Goal: Task Accomplishment & Management: Use online tool/utility

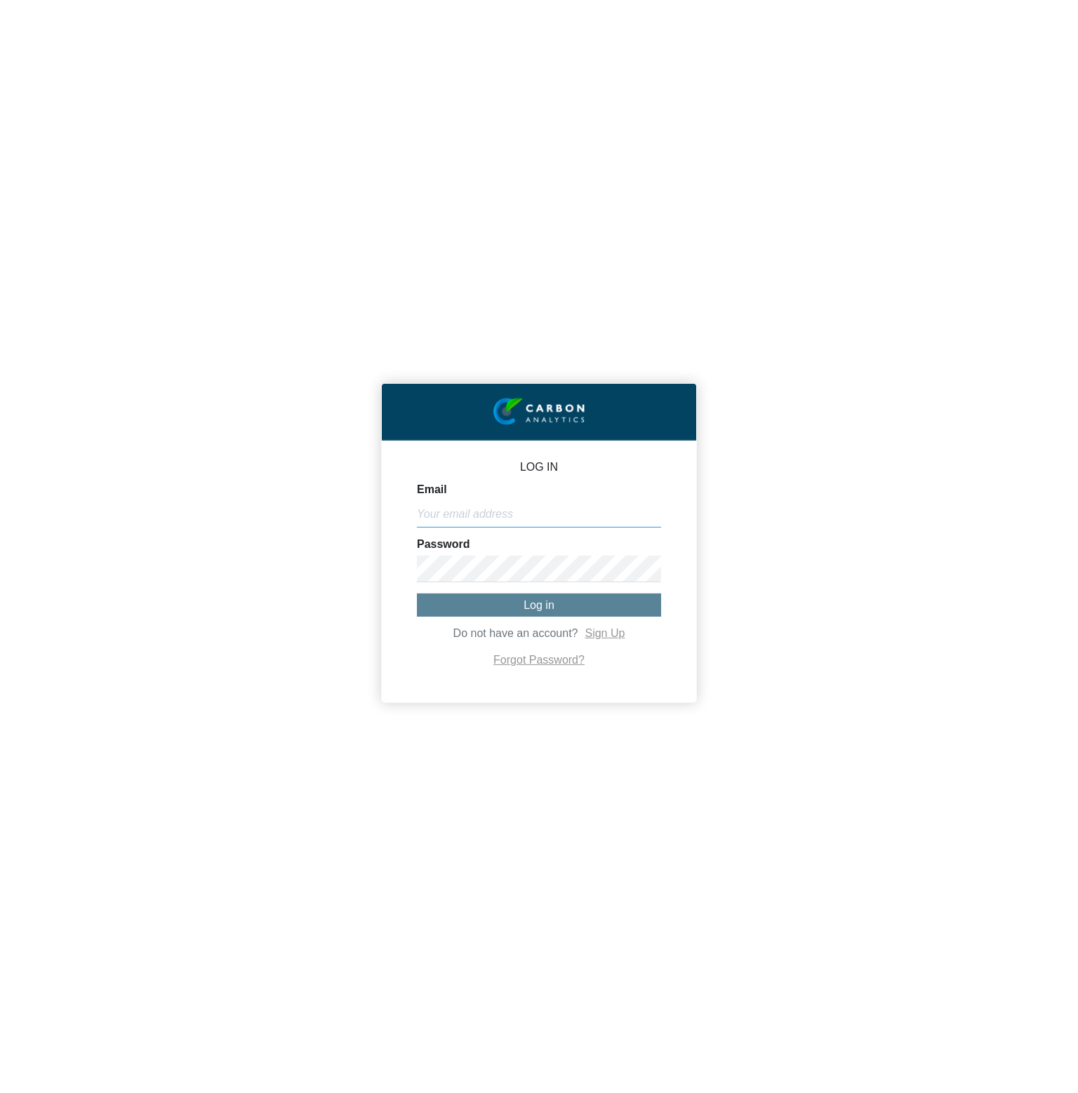
click at [535, 523] on input "Email" at bounding box center [539, 514] width 244 height 27
paste input "[PERSON_NAME][EMAIL_ADDRESS][DOMAIN_NAME]"
type input "[PERSON_NAME][EMAIL_ADDRESS][DOMAIN_NAME]"
click at [520, 605] on button "Log in" at bounding box center [539, 605] width 244 height 23
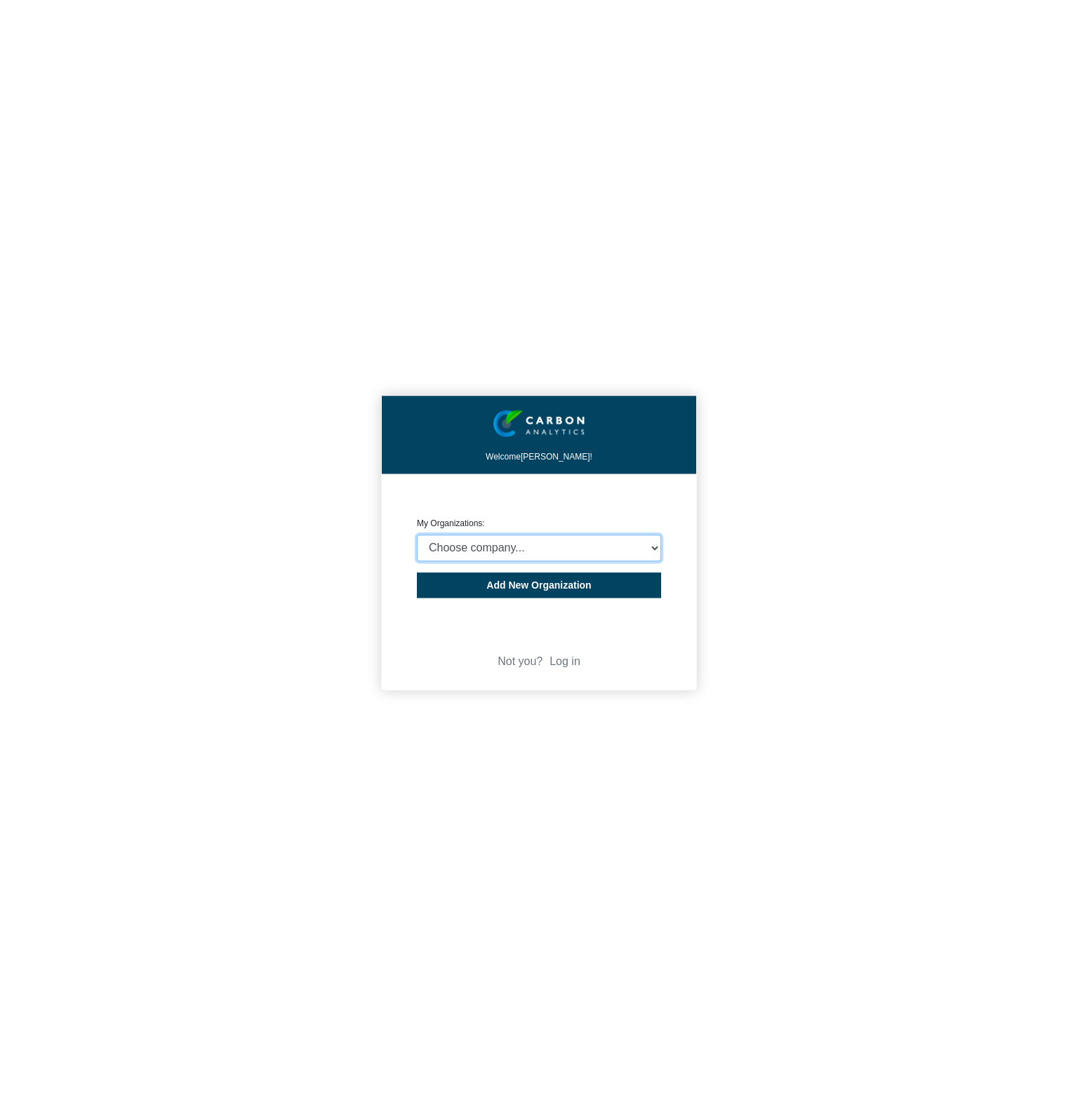
select select "4403271"
click at [417, 535] on select "Choose company... CARBON ANALYTICS LIMITED test6 Nekton Capital Limited Pacha S…" at bounding box center [539, 548] width 244 height 27
click at [772, 593] on div "Welcome [PERSON_NAME]! CREATE ORGANIZATION My Organizations: Choose company... …" at bounding box center [539, 546] width 1078 height 1093
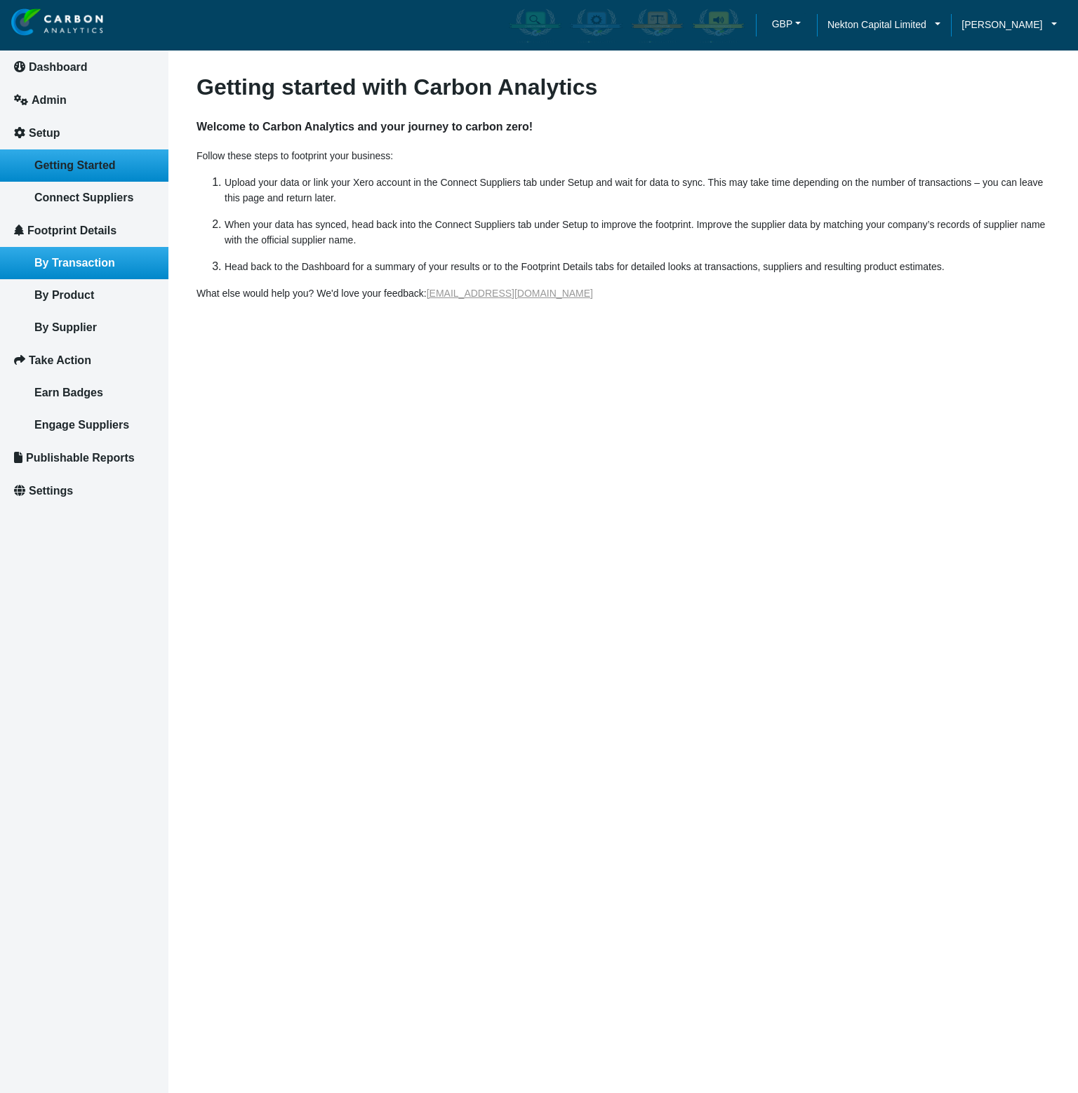
click at [65, 269] on link "By Transaction" at bounding box center [84, 263] width 168 height 32
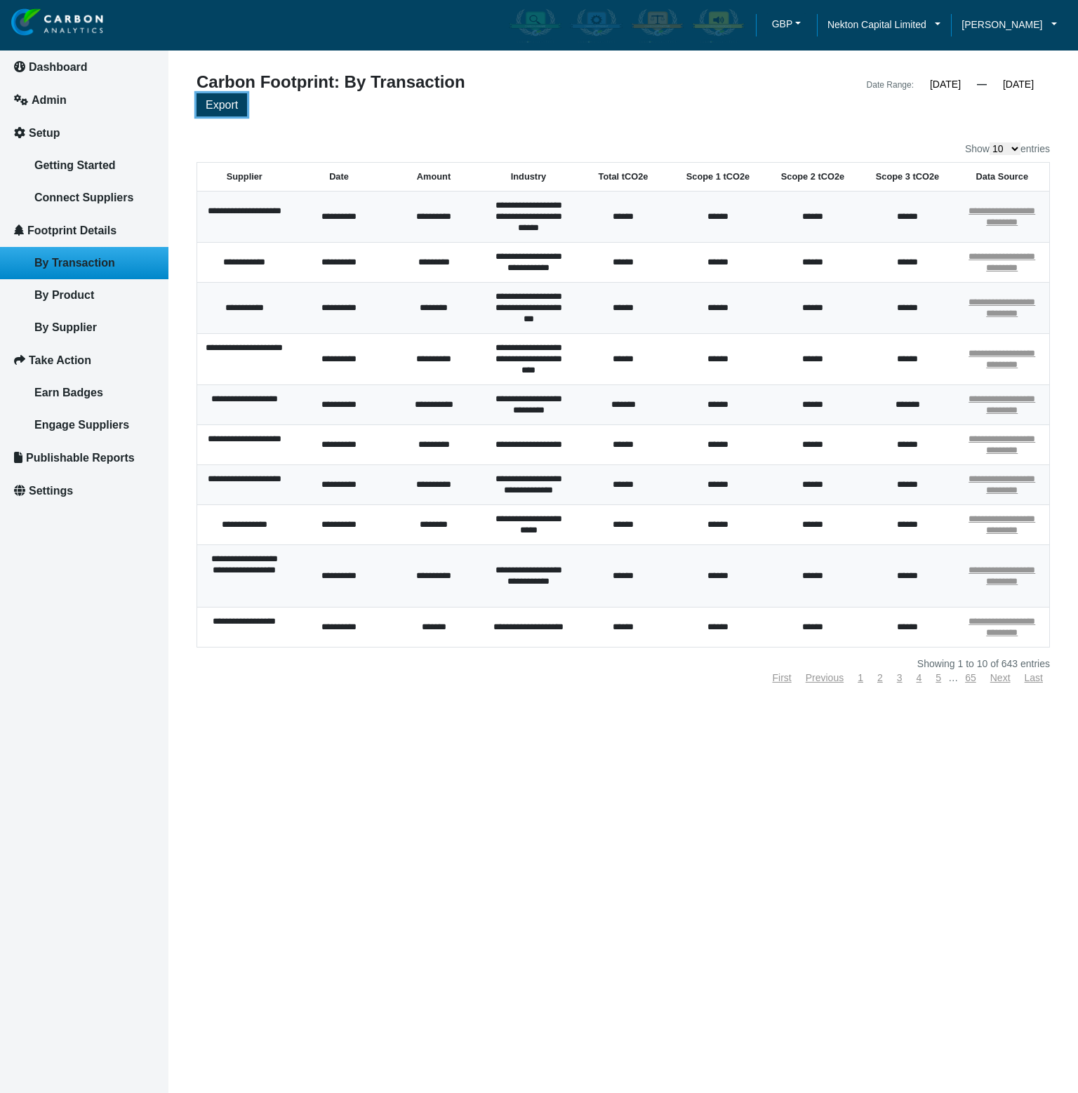
click at [235, 113] on button "Export" at bounding box center [221, 104] width 51 height 23
click at [667, 109] on div "Export" at bounding box center [622, 106] width 853 height 27
click at [986, 23] on span "[PERSON_NAME]" at bounding box center [1001, 24] width 81 height 15
click at [993, 99] on span "Log out" at bounding box center [988, 93] width 36 height 15
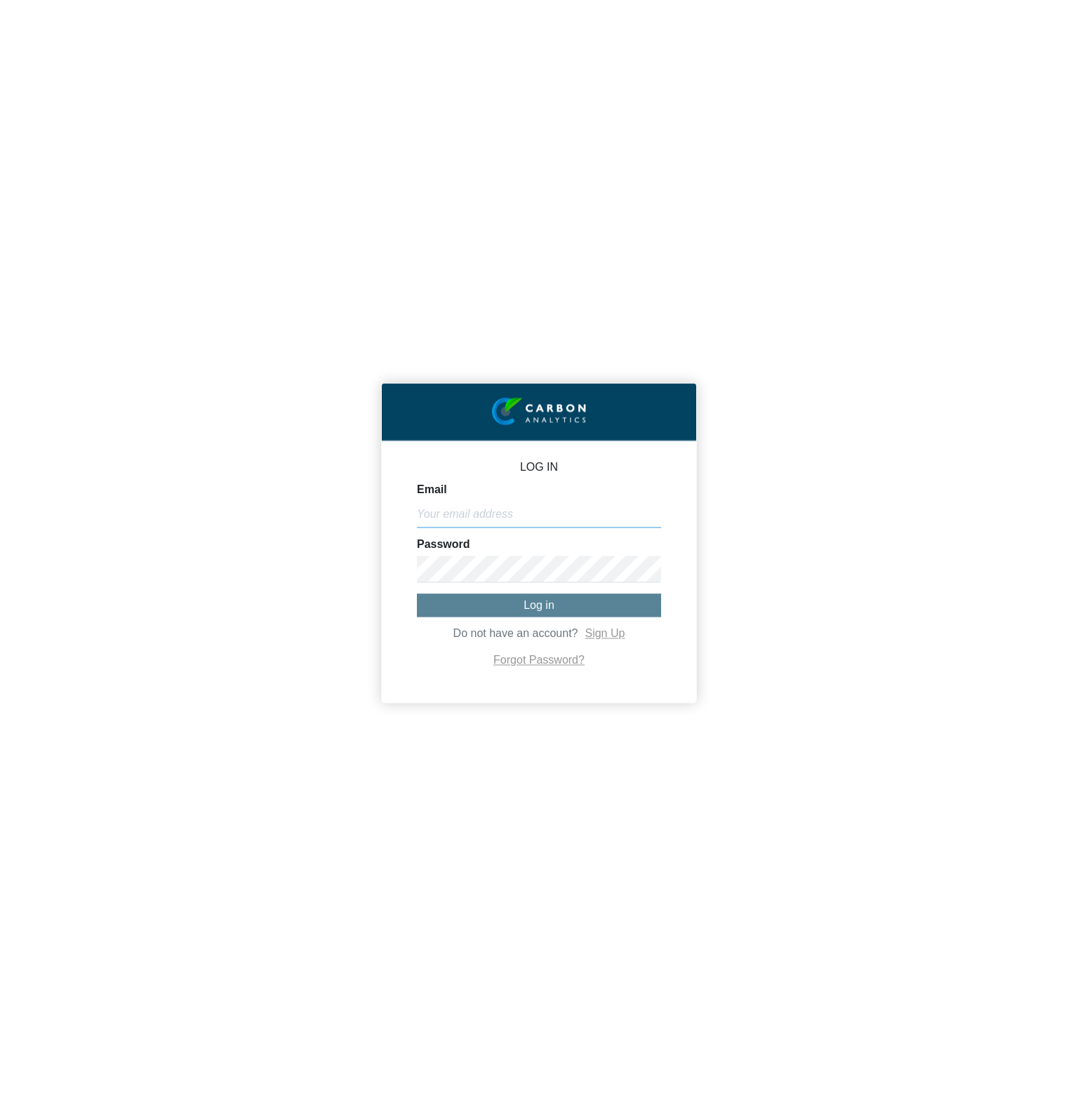
click at [502, 524] on input "Email" at bounding box center [539, 514] width 244 height 27
paste input "[PERSON_NAME][EMAIL_ADDRESS][DOMAIN_NAME]"
type input "[PERSON_NAME][EMAIL_ADDRESS][DOMAIN_NAME]"
click at [576, 607] on button "Log in" at bounding box center [539, 605] width 244 height 23
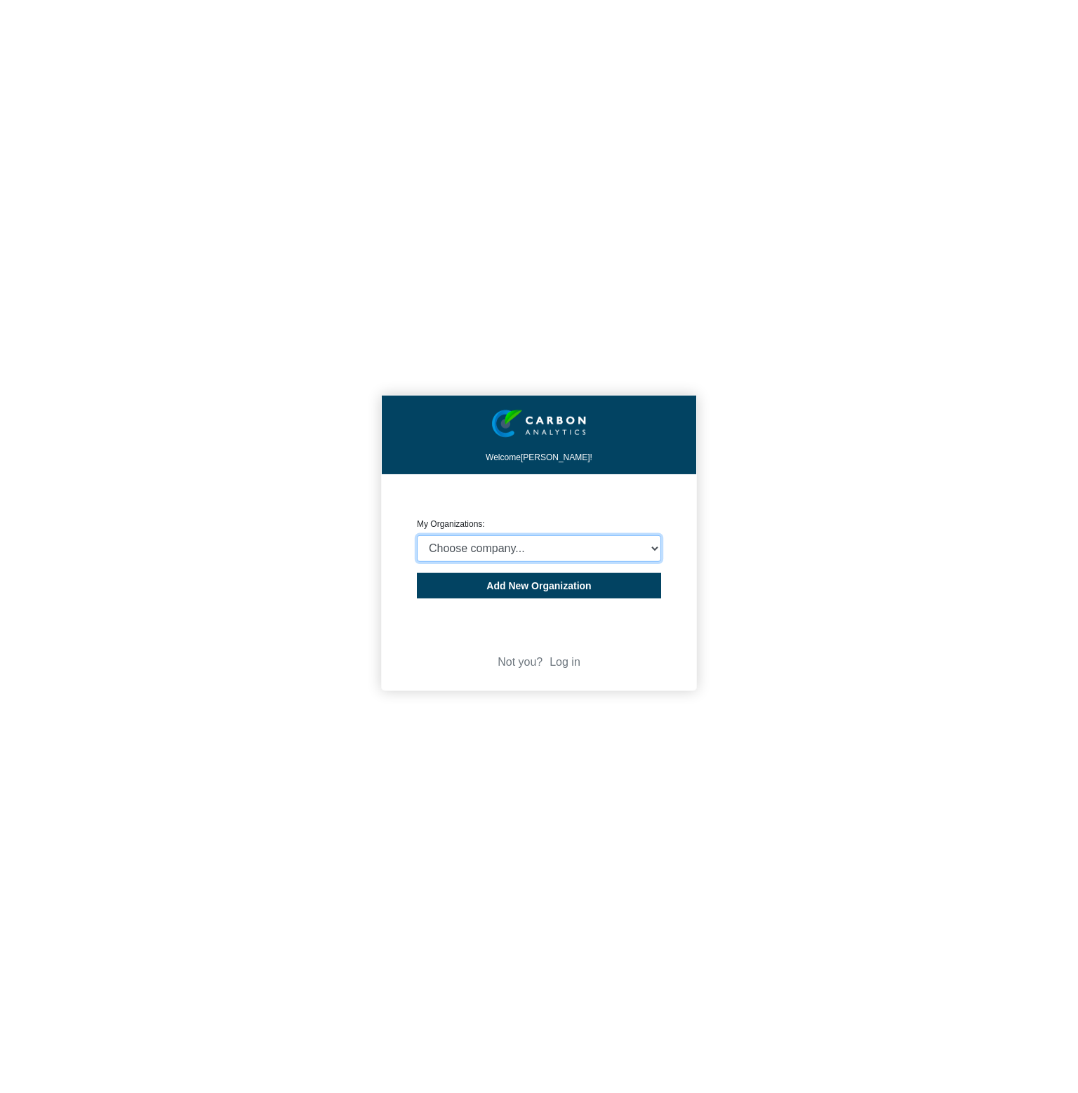
select select "932400"
click at [417, 535] on select "Choose company... CARBON ANALYTICS LIMITED test6 Nekton Capital Limited Pacha S…" at bounding box center [539, 548] width 244 height 27
click at [872, 655] on div "Welcome [PERSON_NAME]! CREATE ORGANIZATION My Organizations: Choose company... …" at bounding box center [539, 546] width 1078 height 1093
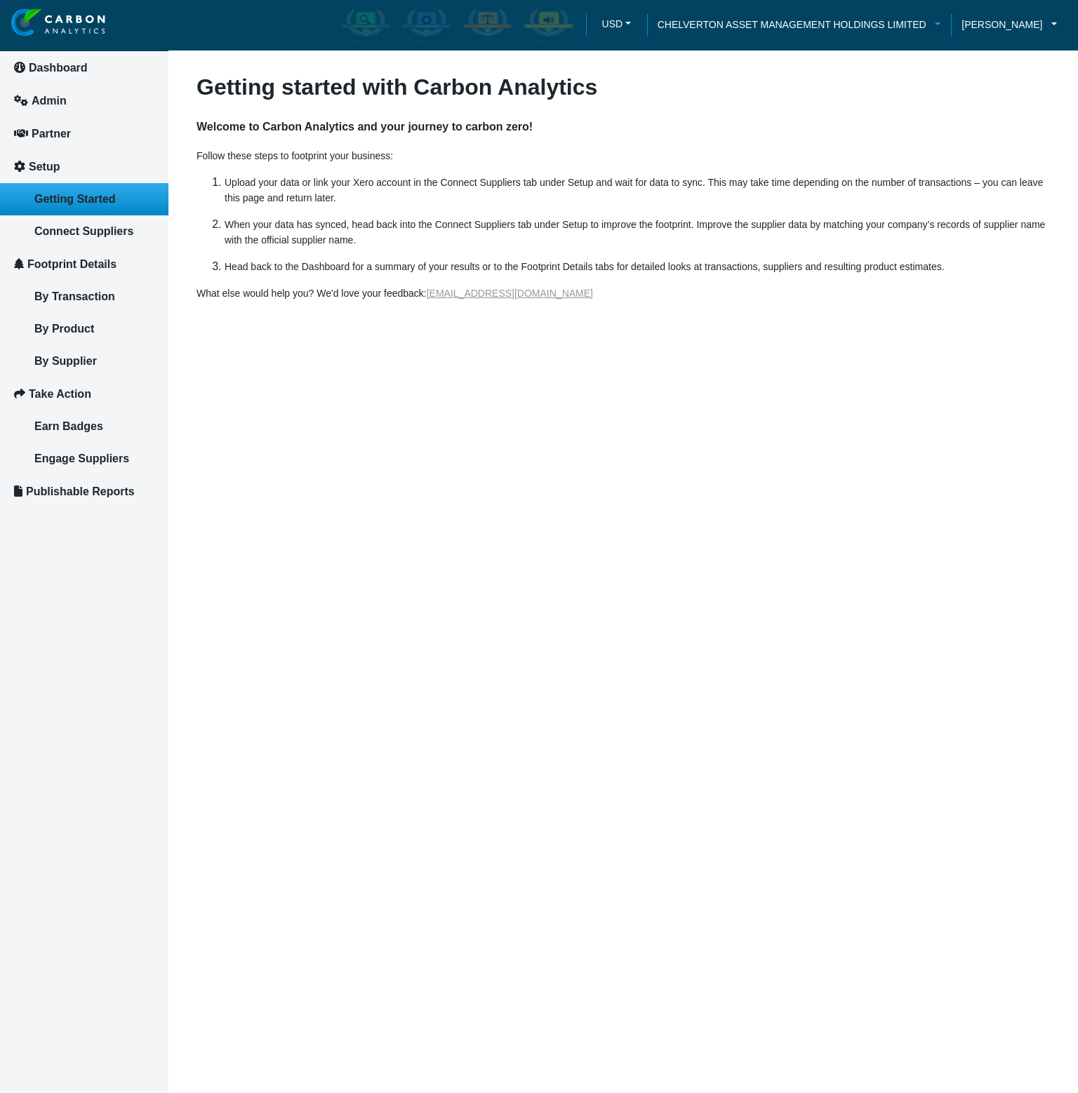
click at [937, 27] on link "CHELVERTON ASSET MANAGEMENT HOLDINGS LIMITED" at bounding box center [799, 24] width 305 height 15
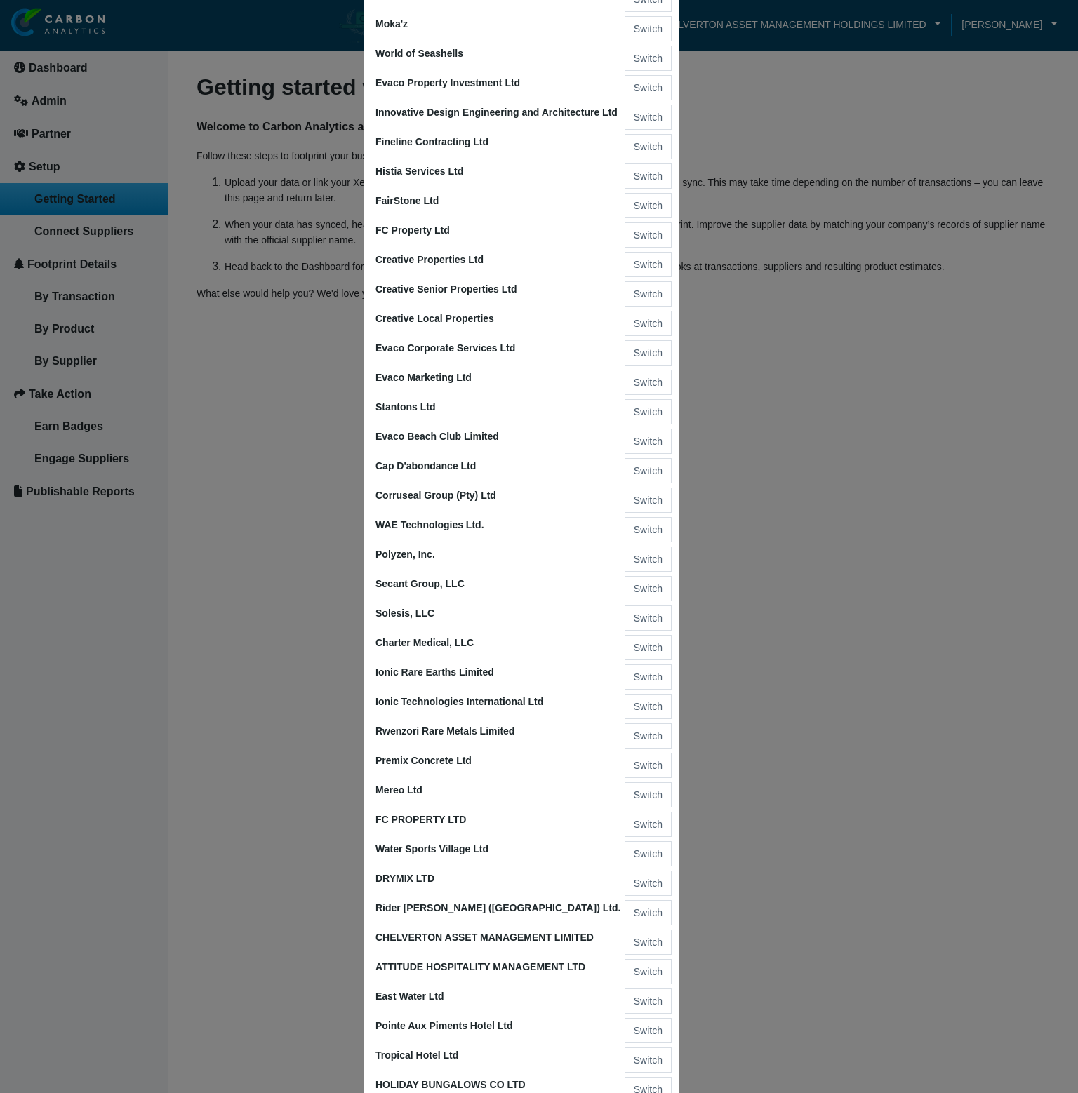
scroll to position [1139, 0]
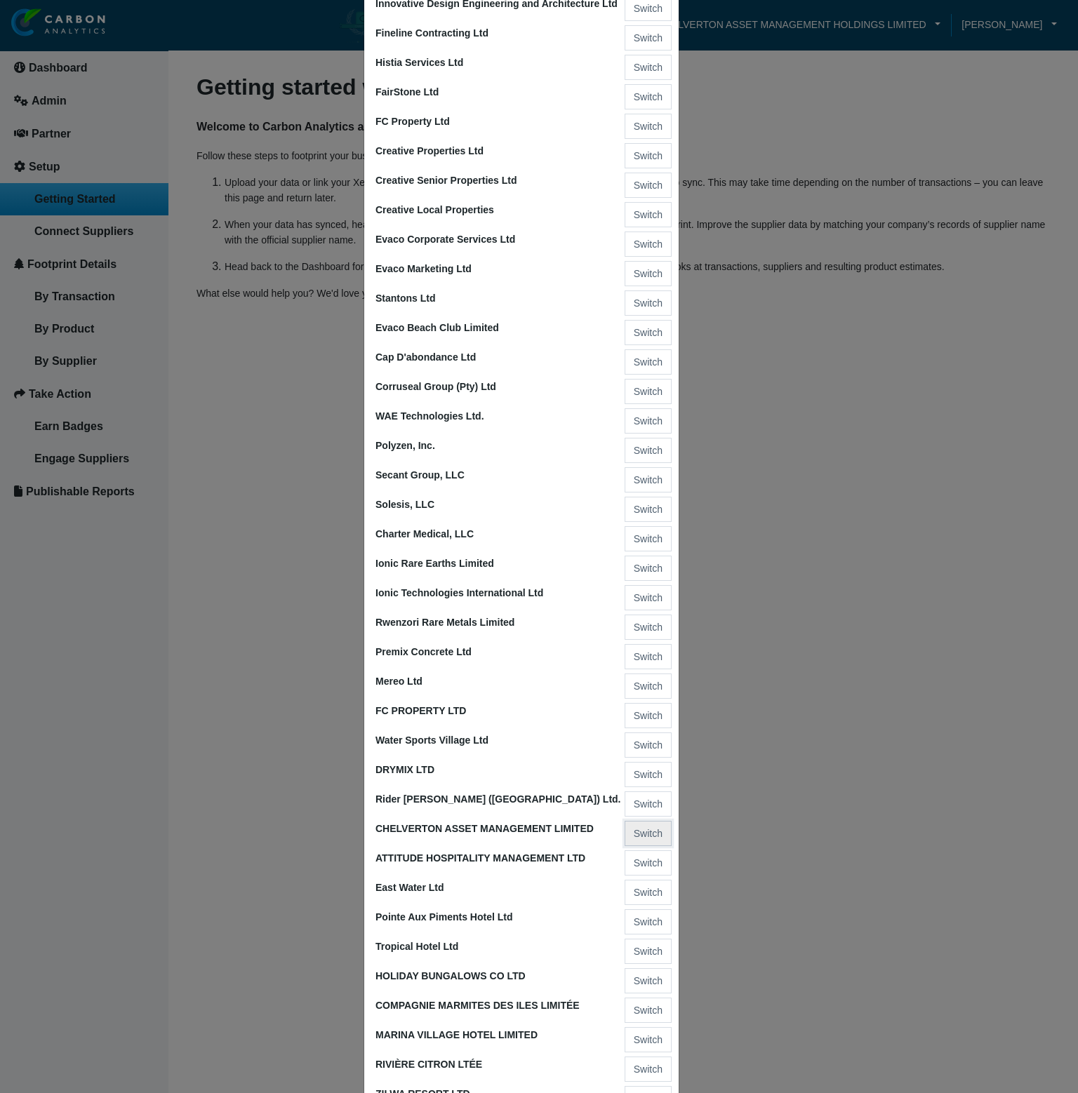
click at [638, 829] on button "Switch" at bounding box center [647, 833] width 47 height 25
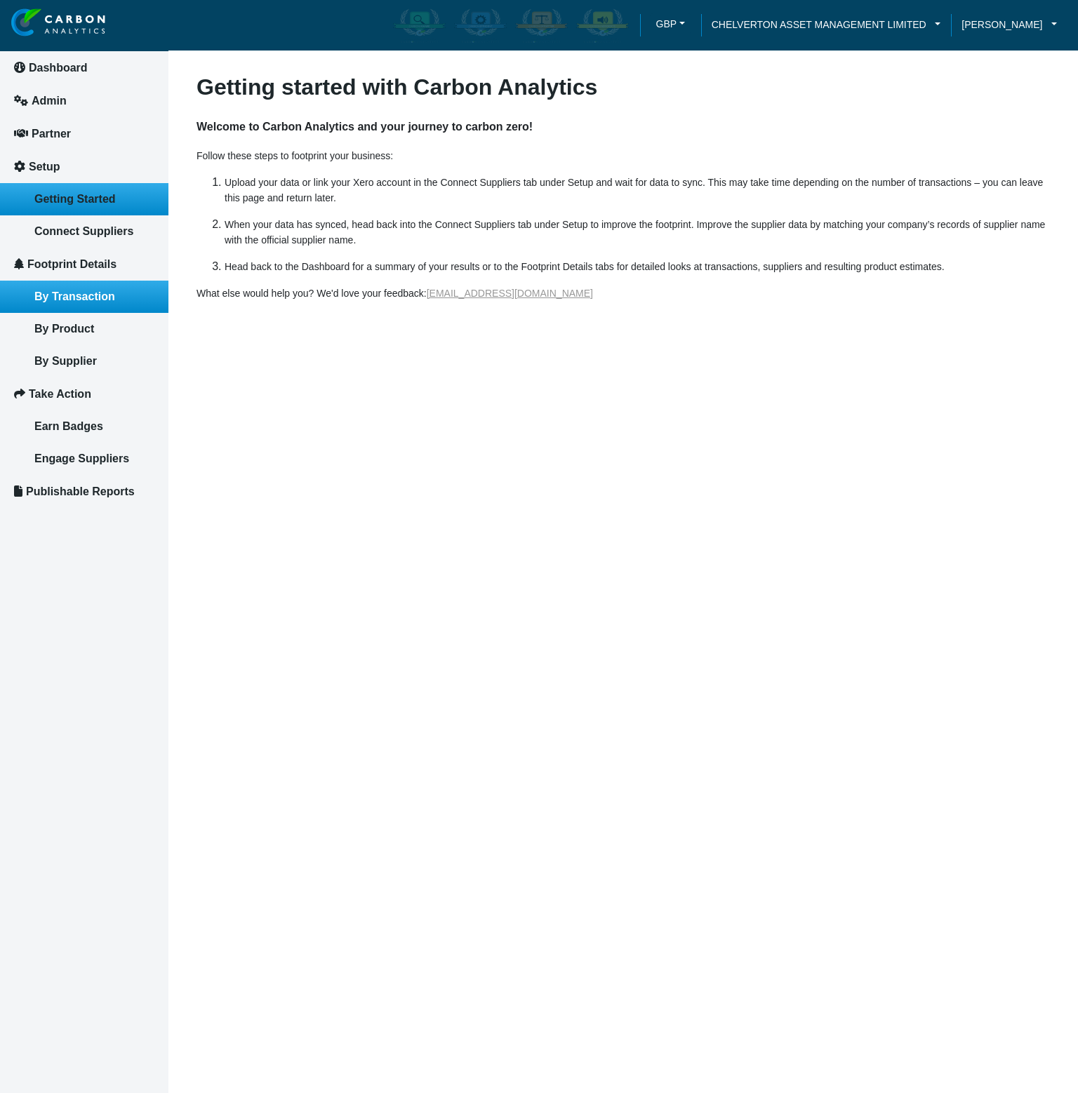
click at [89, 299] on span "By Transaction" at bounding box center [74, 296] width 81 height 12
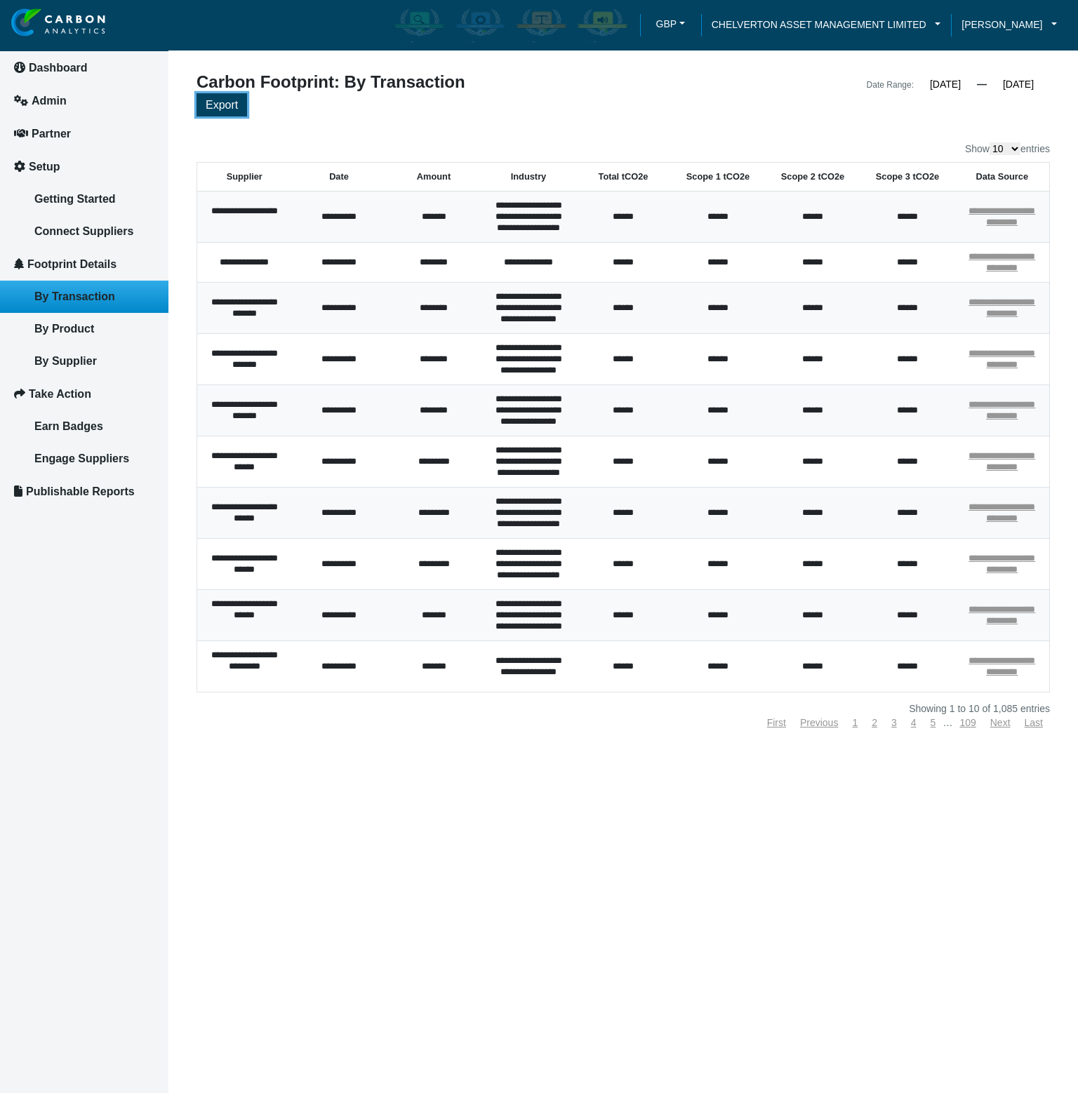
click at [222, 110] on span "Export" at bounding box center [222, 105] width 32 height 12
